Goal: Information Seeking & Learning: Learn about a topic

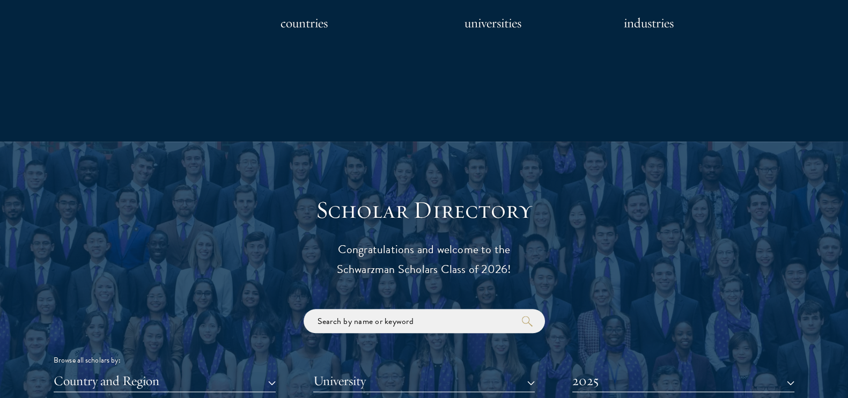
scroll to position [1273, 0]
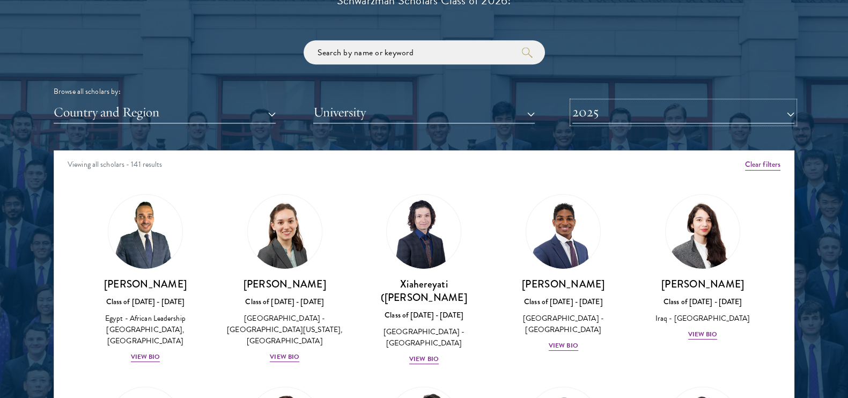
click at [616, 115] on button "2025" at bounding box center [683, 112] width 222 height 22
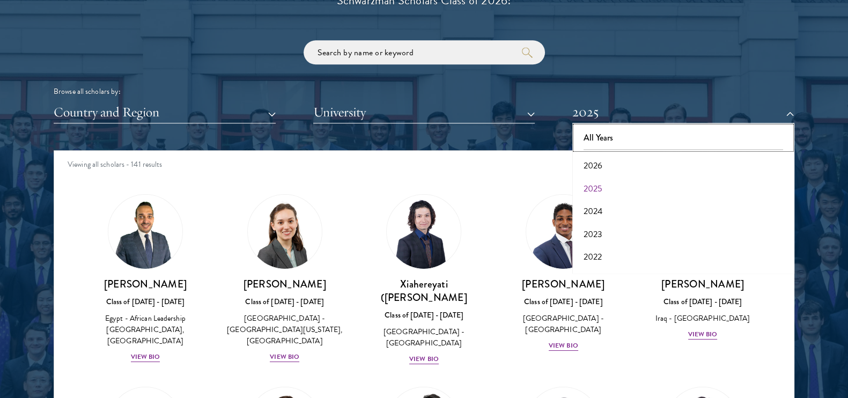
click at [619, 136] on button "All Years" at bounding box center [683, 138] width 216 height 23
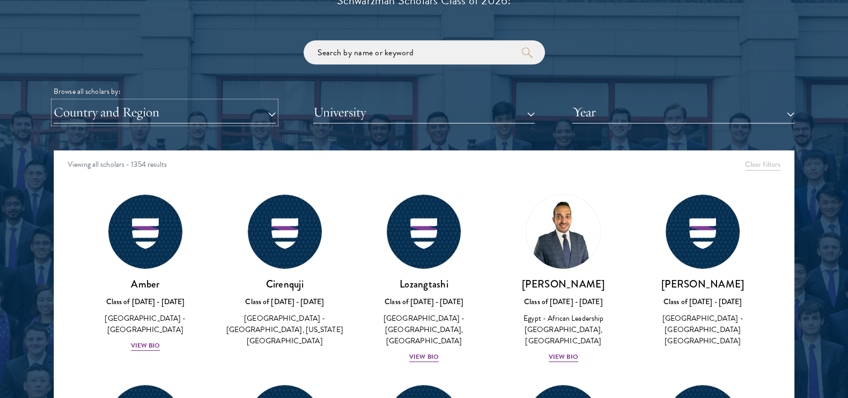
click at [193, 105] on button "Country and Region" at bounding box center [165, 112] width 222 height 22
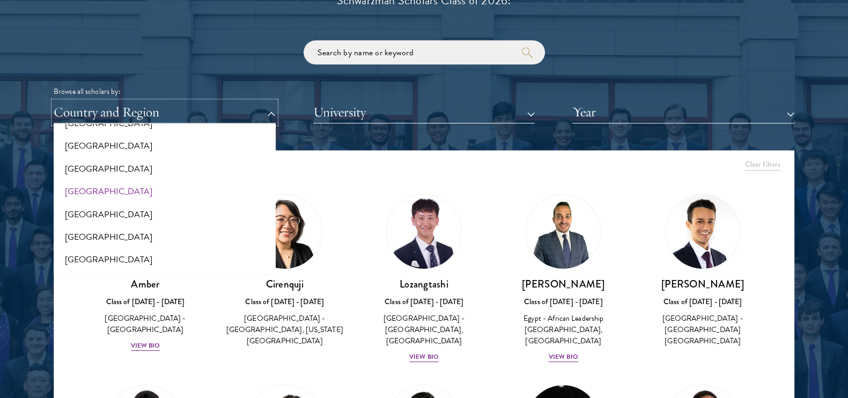
scroll to position [1407, 0]
click at [143, 191] on button "[GEOGRAPHIC_DATA]" at bounding box center [165, 190] width 216 height 23
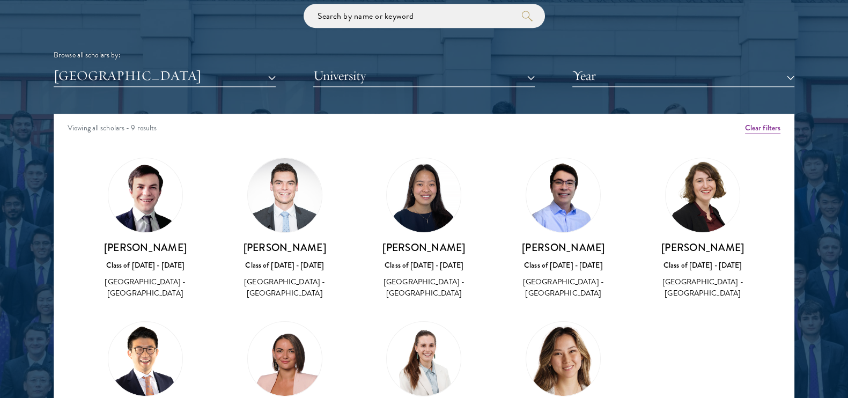
scroll to position [1340, 0]
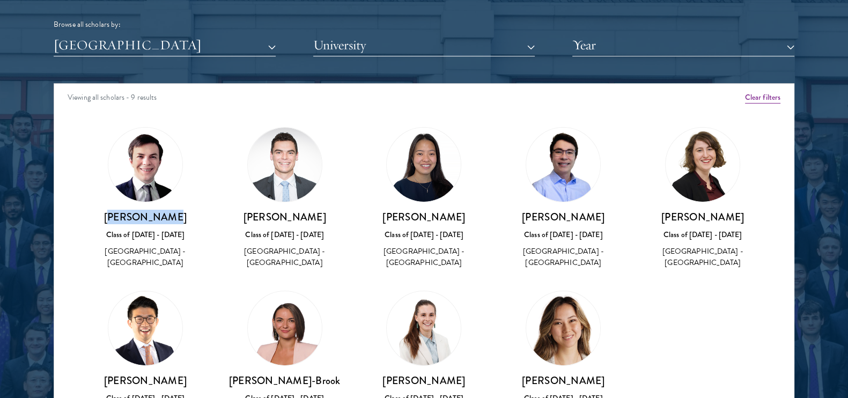
drag, startPoint x: 118, startPoint y: 214, endPoint x: 182, endPoint y: 218, distance: 63.4
click at [182, 218] on h3 "[PERSON_NAME]" at bounding box center [145, 216] width 118 height 13
click at [174, 217] on h3 "[PERSON_NAME]" at bounding box center [145, 216] width 118 height 13
drag, startPoint x: 172, startPoint y: 217, endPoint x: 64, endPoint y: 219, distance: 107.2
click at [64, 219] on div "Amber Class of [DATE] - [DATE] [GEOGRAPHIC_DATA] - [GEOGRAPHIC_DATA] View Bio C…" at bounding box center [423, 297] width 739 height 367
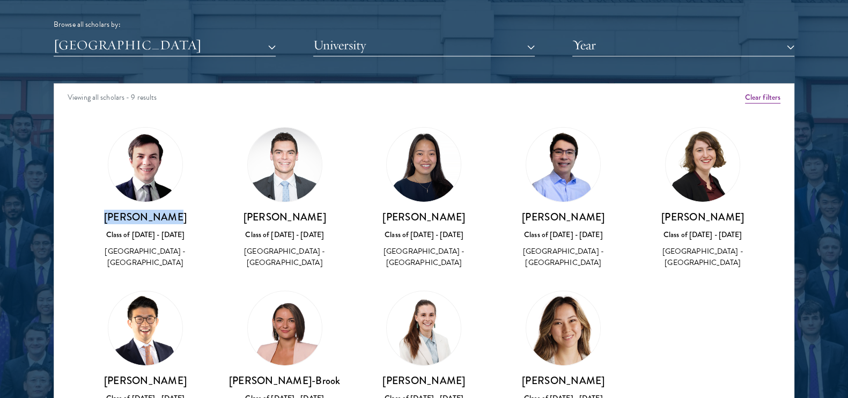
copy h3 "[PERSON_NAME]"
click at [255, 215] on h3 "[PERSON_NAME]" at bounding box center [285, 216] width 118 height 13
drag, startPoint x: 246, startPoint y: 213, endPoint x: 319, endPoint y: 217, distance: 73.0
click at [319, 217] on h3 "[PERSON_NAME]" at bounding box center [285, 216] width 118 height 13
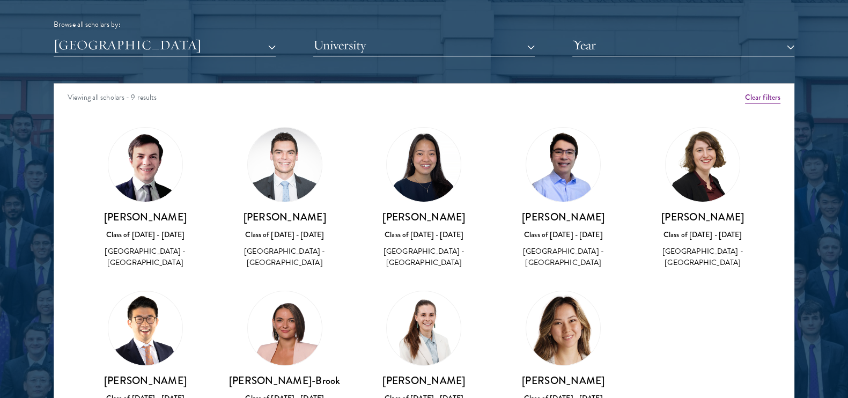
copy h3 "[PERSON_NAME]"
drag, startPoint x: 395, startPoint y: 218, endPoint x: 448, endPoint y: 216, distance: 53.1
click at [448, 216] on h3 "[PERSON_NAME]" at bounding box center [424, 216] width 118 height 13
copy h3 "[PERSON_NAME]"
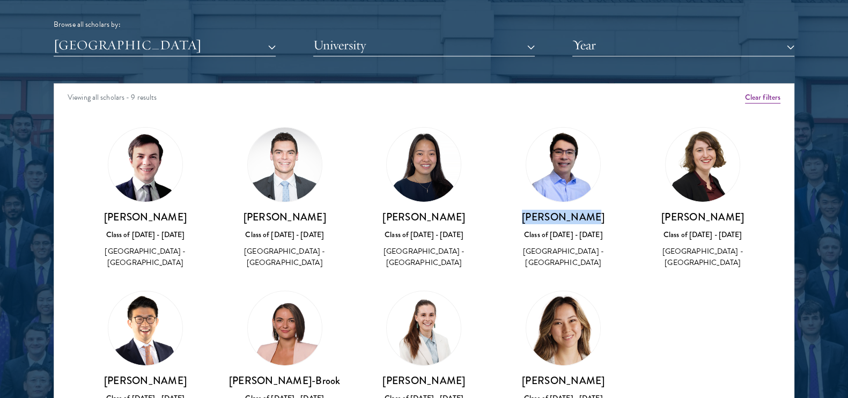
drag, startPoint x: 526, startPoint y: 217, endPoint x: 588, endPoint y: 221, distance: 61.8
click at [588, 221] on h3 "[PERSON_NAME]" at bounding box center [563, 216] width 118 height 13
copy h3 "[PERSON_NAME]"
click at [679, 222] on h3 "[PERSON_NAME]" at bounding box center [702, 216] width 118 height 13
drag, startPoint x: 668, startPoint y: 214, endPoint x: 725, endPoint y: 216, distance: 56.9
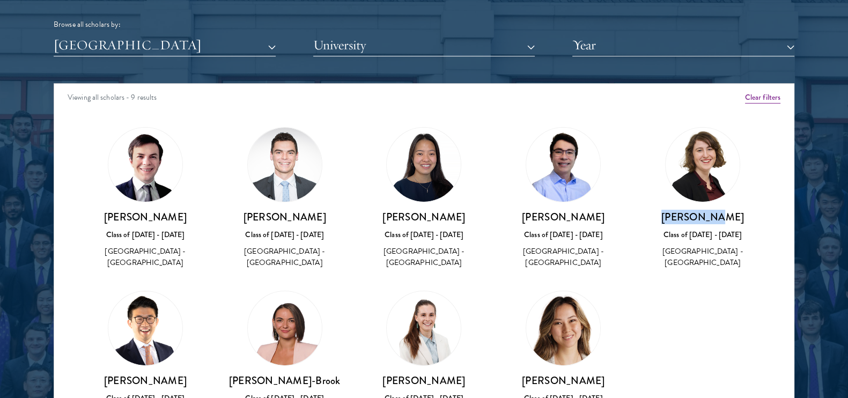
click at [725, 216] on h3 "[PERSON_NAME]" at bounding box center [702, 216] width 118 height 13
copy h3 "[PERSON_NAME]"
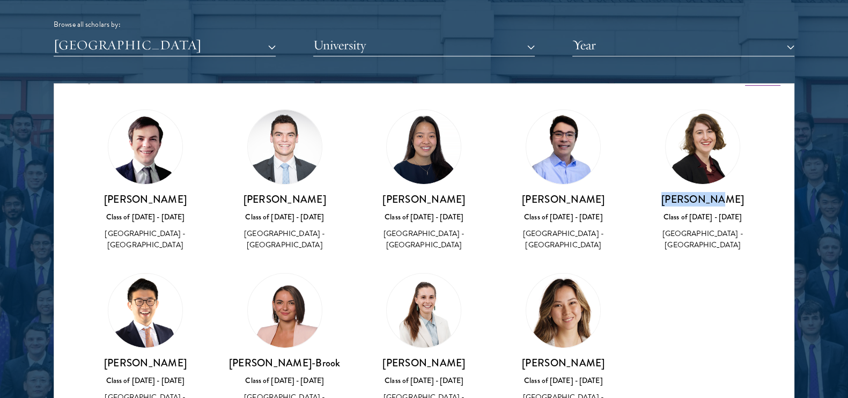
scroll to position [64, 0]
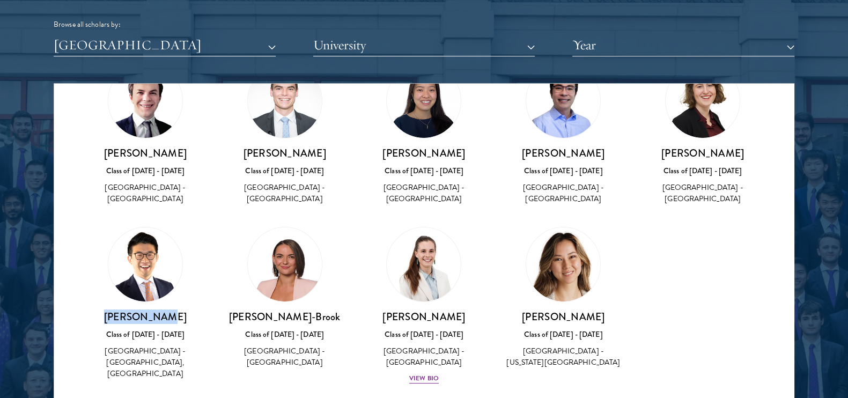
drag, startPoint x: 118, startPoint y: 317, endPoint x: 170, endPoint y: 320, distance: 52.1
click at [170, 320] on h3 "[PERSON_NAME]" at bounding box center [145, 316] width 118 height 13
copy h3 "[PERSON_NAME]"
click at [236, 315] on h3 "[PERSON_NAME]-Brook" at bounding box center [285, 316] width 118 height 13
drag, startPoint x: 230, startPoint y: 316, endPoint x: 340, endPoint y: 310, distance: 110.0
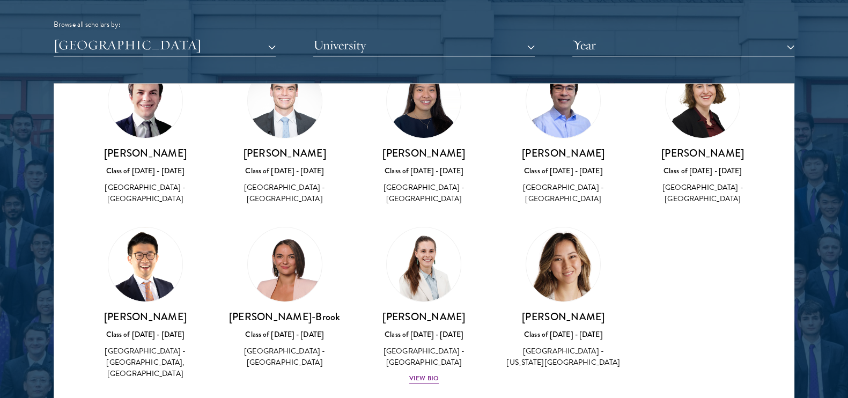
click at [340, 310] on div "[PERSON_NAME]-[GEOGRAPHIC_DATA] Class of [DATE] - [DATE] [GEOGRAPHIC_DATA] - [G…" at bounding box center [284, 298] width 139 height 164
copy h3 "[PERSON_NAME]-Brook"
drag, startPoint x: 321, startPoint y: 309, endPoint x: 311, endPoint y: 317, distance: 12.6
copy h3 "[PERSON_NAME]-Brook"
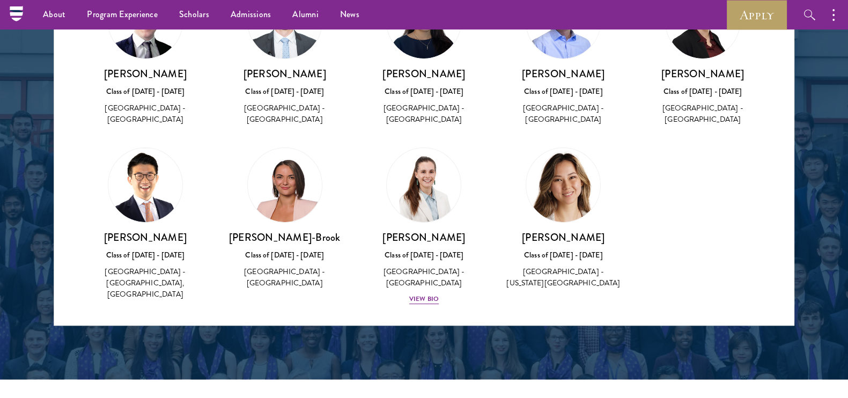
scroll to position [1407, 0]
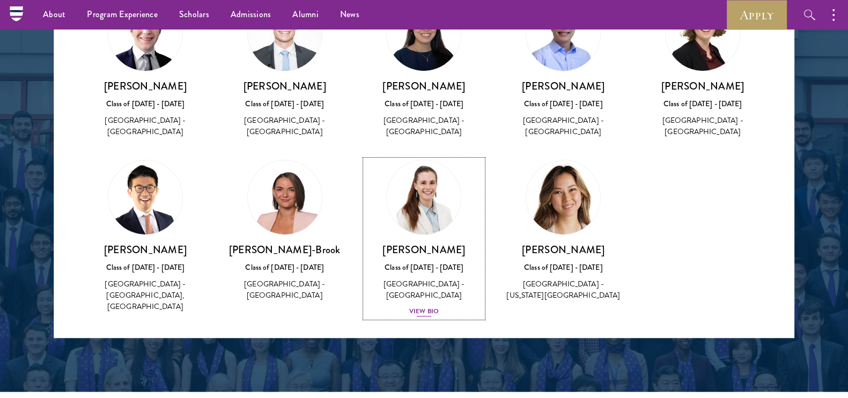
click at [421, 203] on img at bounding box center [423, 197] width 81 height 81
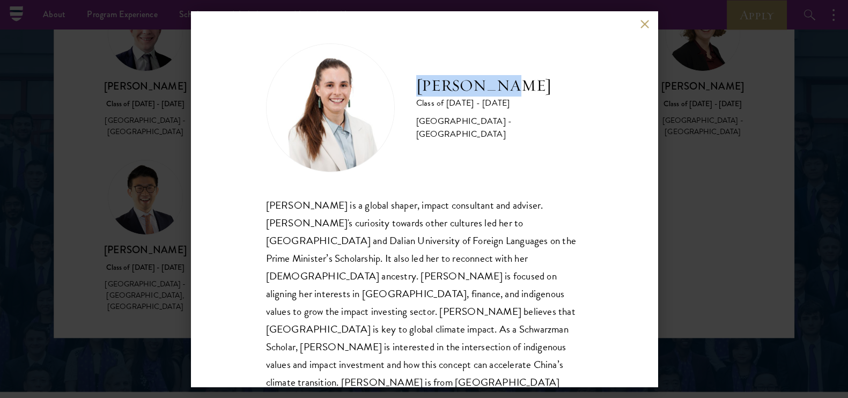
drag, startPoint x: 408, startPoint y: 89, endPoint x: 519, endPoint y: 85, distance: 111.1
click at [519, 85] on div "[PERSON_NAME] Class of [DATE] - [DATE] [GEOGRAPHIC_DATA] - [GEOGRAPHIC_DATA]" at bounding box center [424, 107] width 316 height 129
click at [641, 30] on div "[PERSON_NAME] Class of [DATE] - [DATE] [GEOGRAPHIC_DATA] - [GEOGRAPHIC_DATA] [P…" at bounding box center [424, 198] width 466 height 375
click at [641, 24] on button at bounding box center [644, 23] width 9 height 9
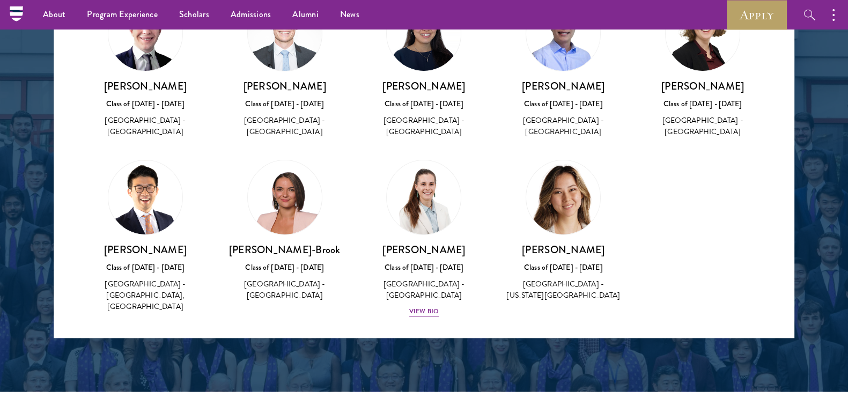
click at [546, 202] on img at bounding box center [563, 197] width 74 height 74
drag, startPoint x: 519, startPoint y: 250, endPoint x: 606, endPoint y: 252, distance: 87.4
click at [606, 252] on h3 "[PERSON_NAME]" at bounding box center [563, 249] width 118 height 13
